Goal: Information Seeking & Learning: Learn about a topic

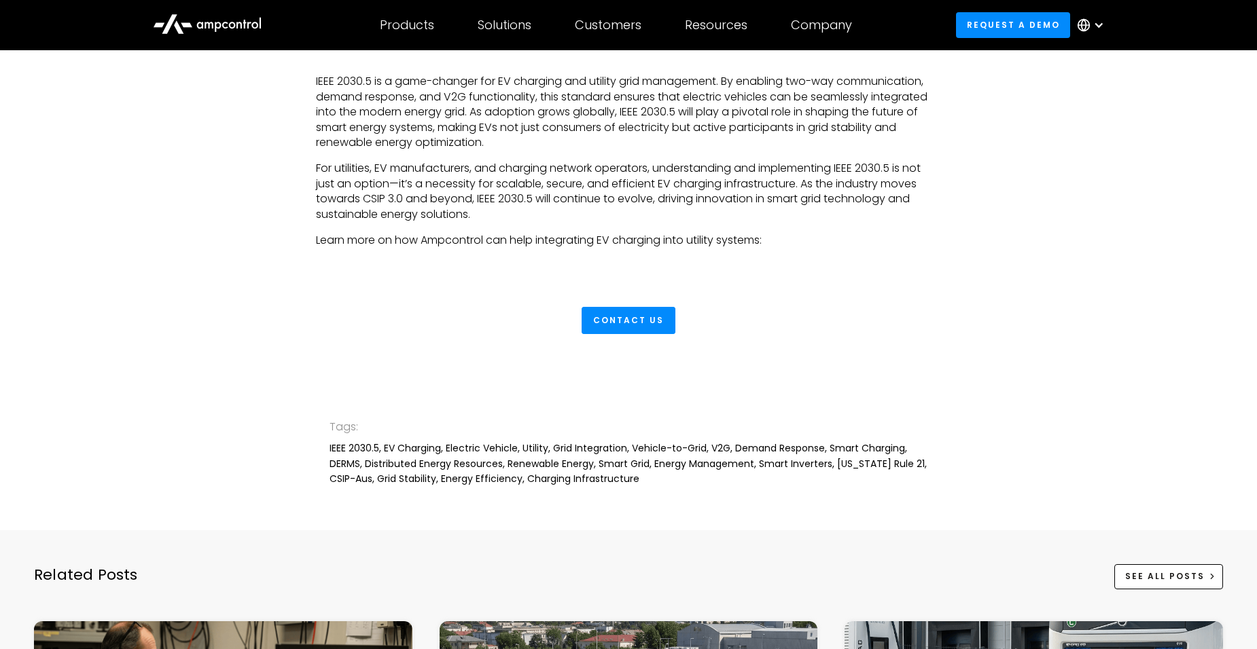
scroll to position [3147, 0]
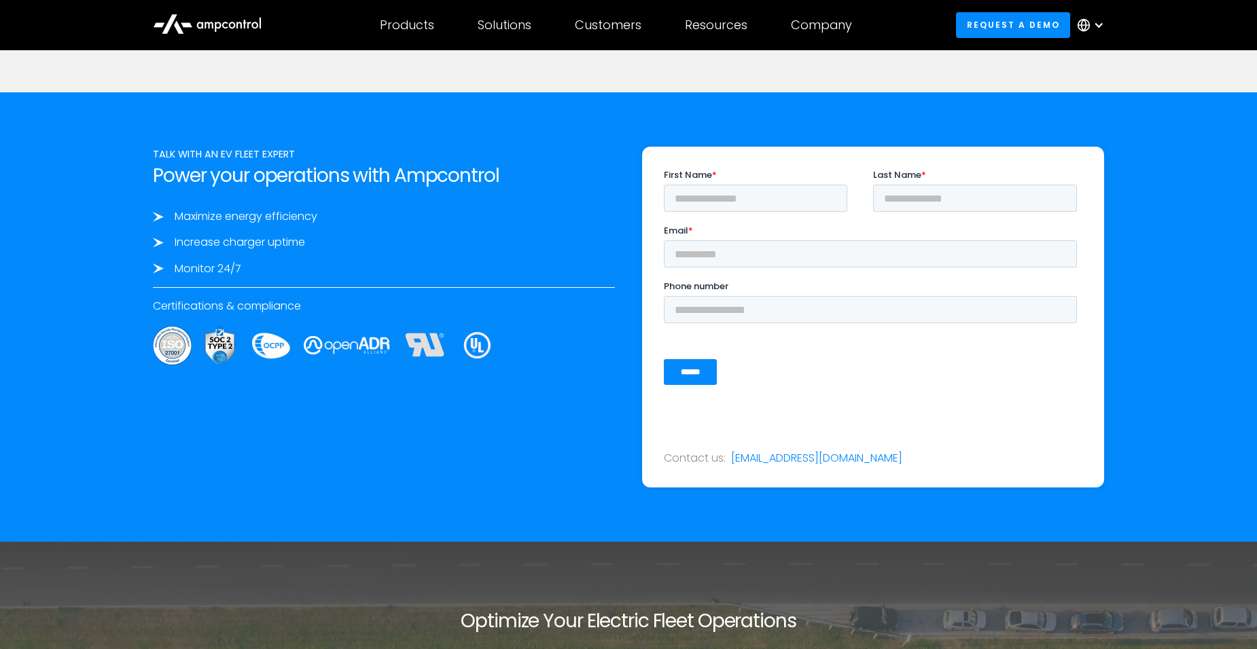
scroll to position [2266, 0]
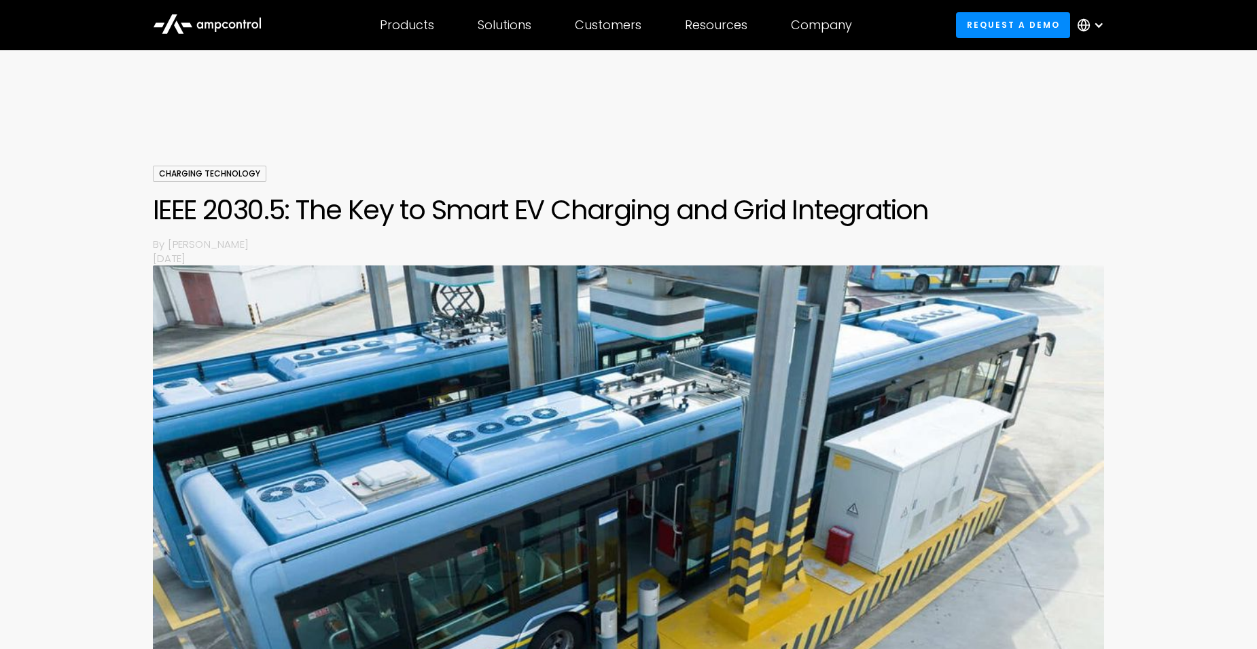
scroll to position [3146, 0]
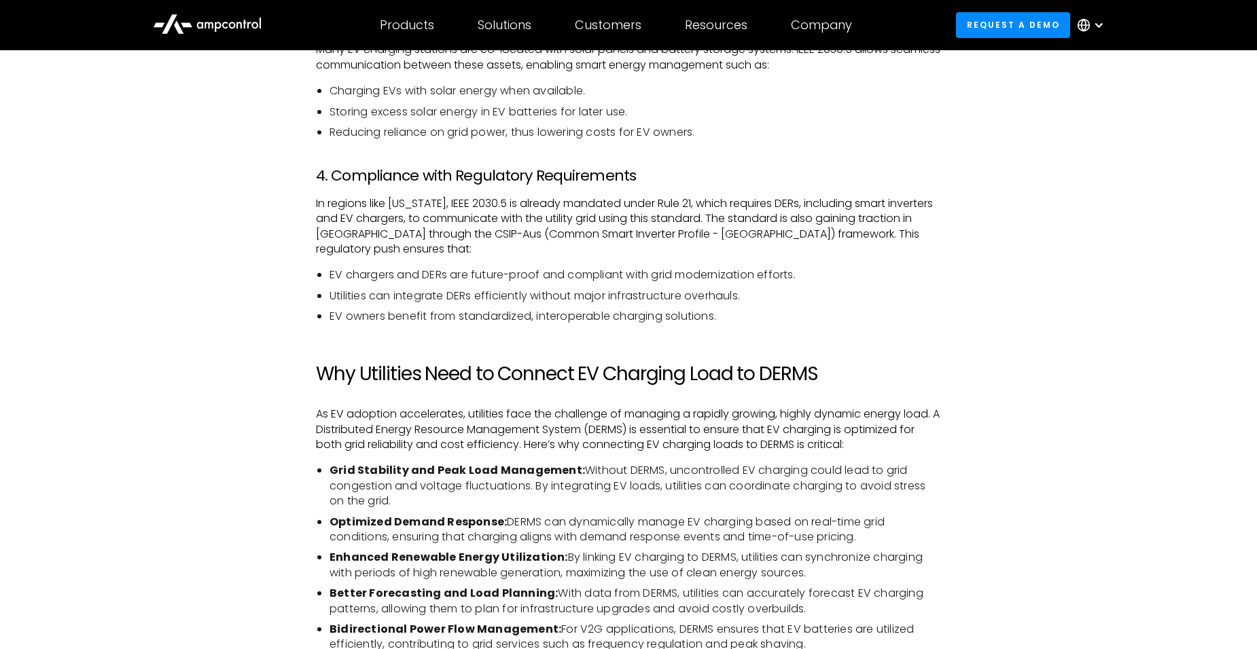
scroll to position [1805, 0]
